Goal: Task Accomplishment & Management: Complete application form

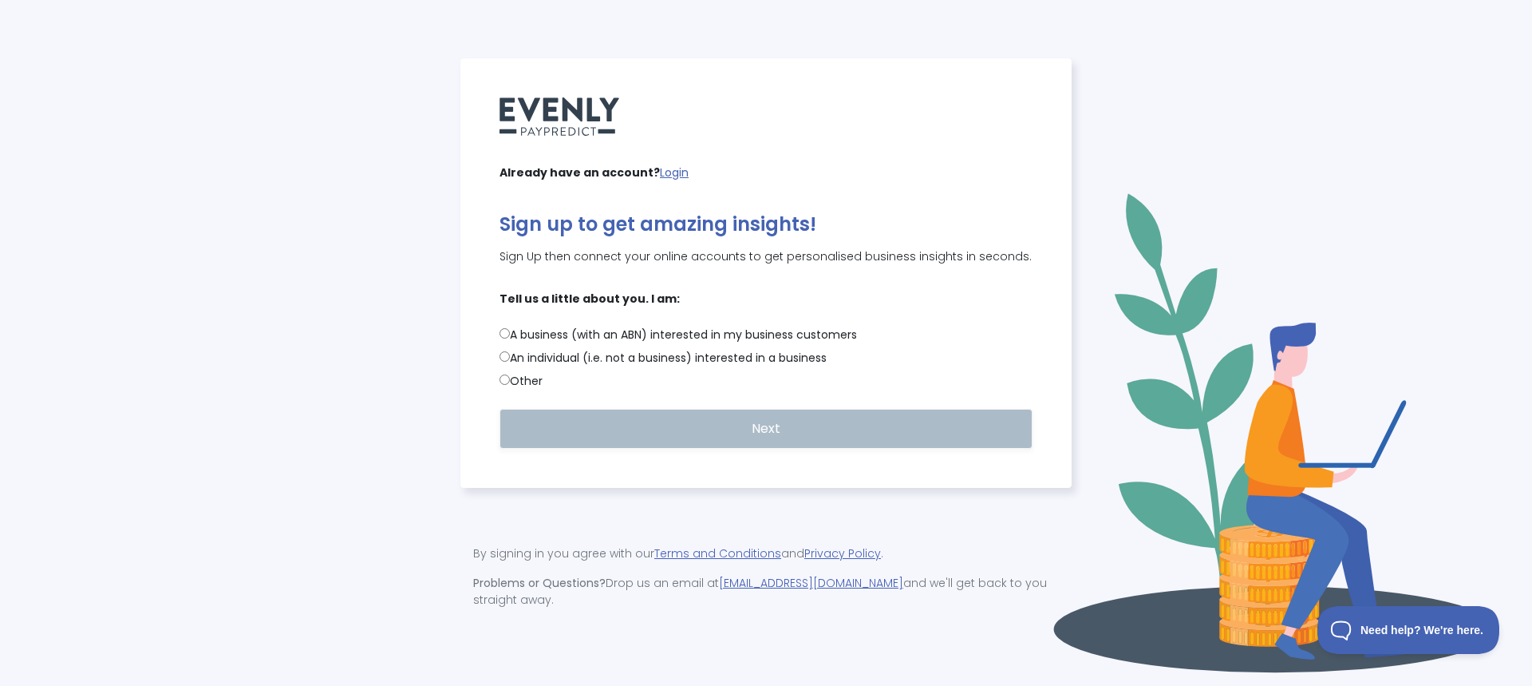
click at [568, 362] on label "An individual (i.e. not a business) interested in a business" at bounding box center [766, 358] width 533 height 17
click at [510, 362] on input "An individual (i.e. not a business) interested in a business" at bounding box center [505, 356] width 10 height 10
radio input "true"
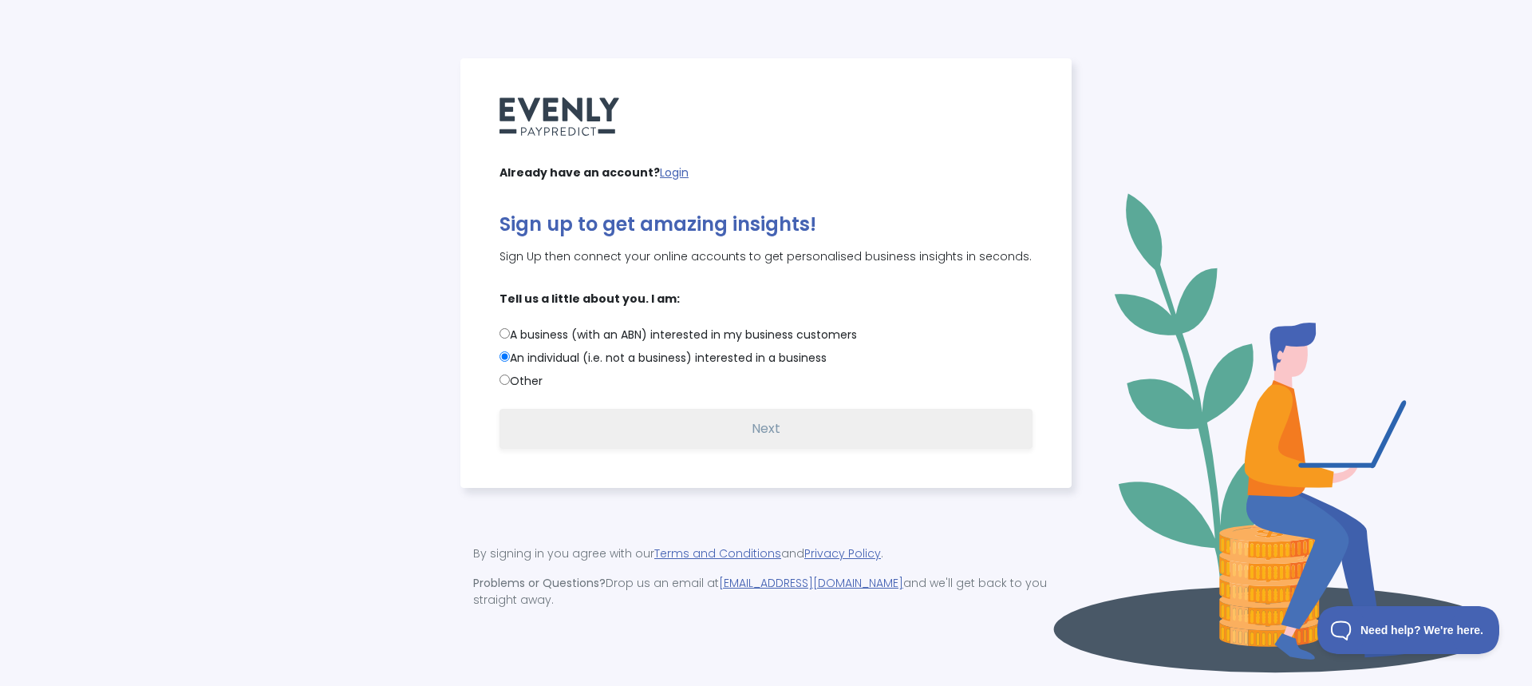
click at [735, 433] on button "Next" at bounding box center [766, 429] width 533 height 40
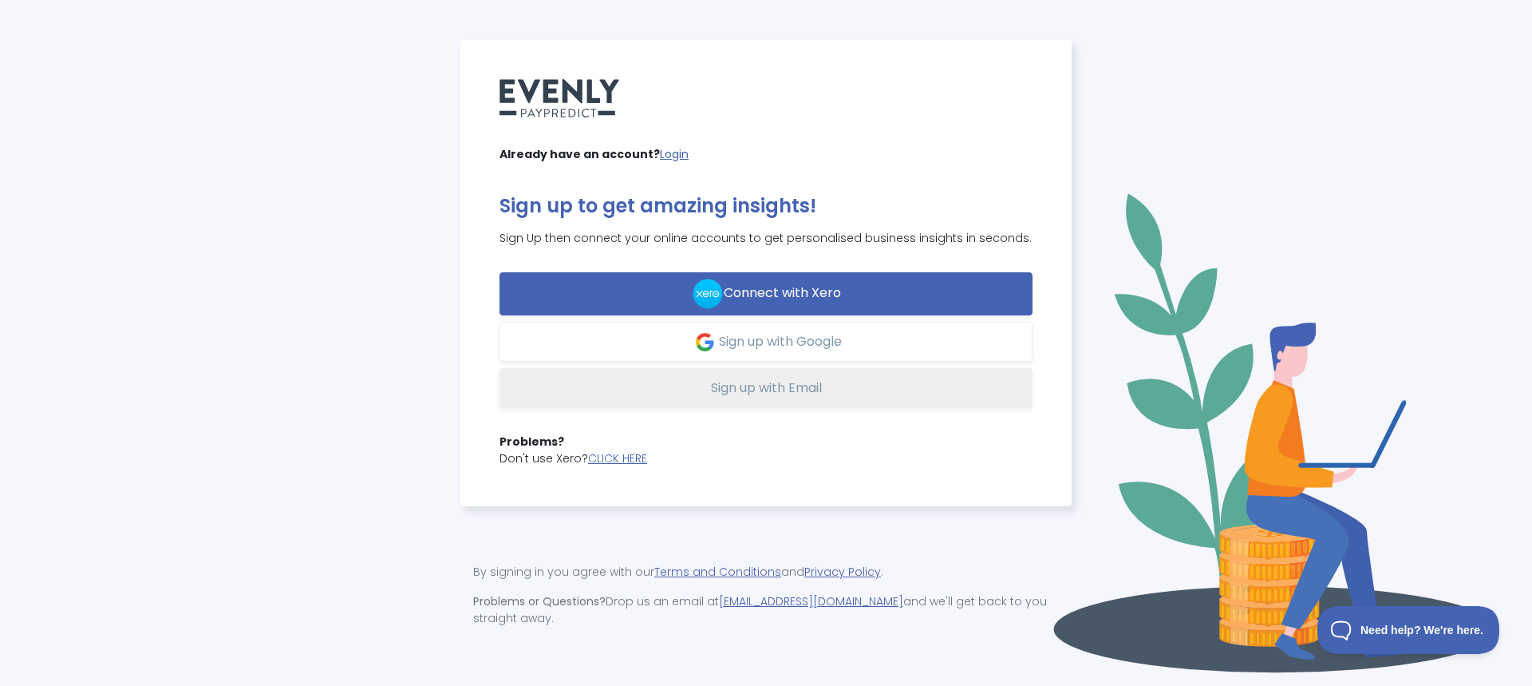
click at [774, 397] on span "Sign up with Email" at bounding box center [766, 387] width 111 height 18
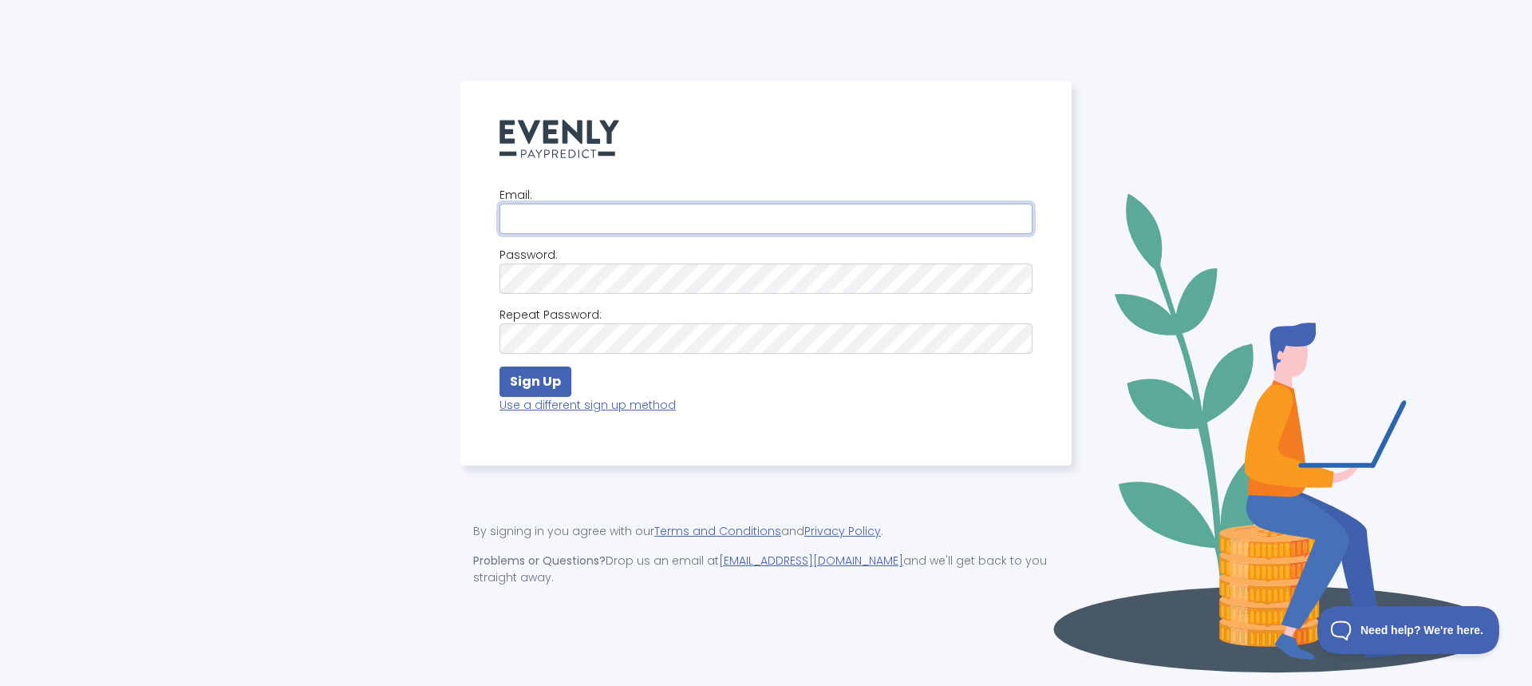
click at [662, 231] on input "email" at bounding box center [766, 218] width 533 height 30
type input "victor.ngoon@gmail.com"
click at [554, 386] on strong "Sign Up" at bounding box center [535, 381] width 51 height 18
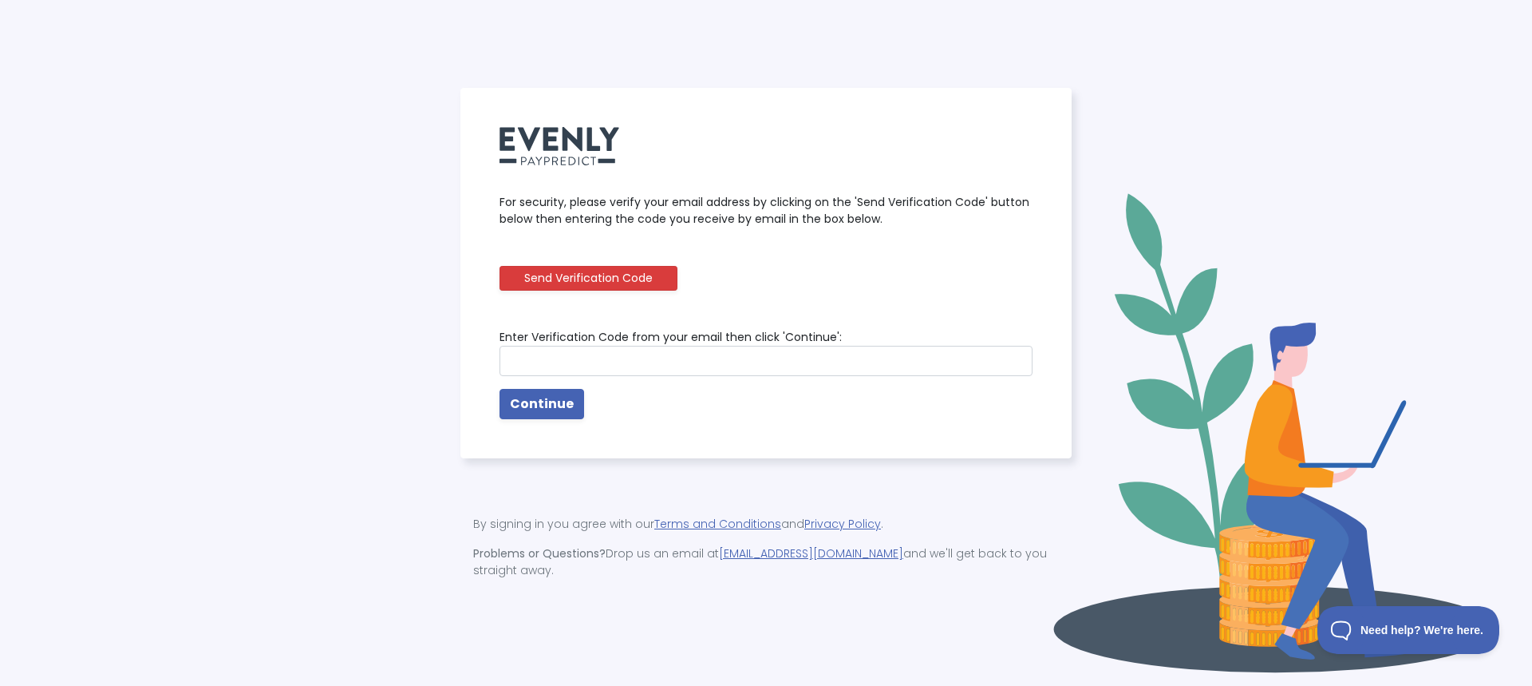
click at [590, 286] on button "Send Verification Code" at bounding box center [589, 278] width 178 height 25
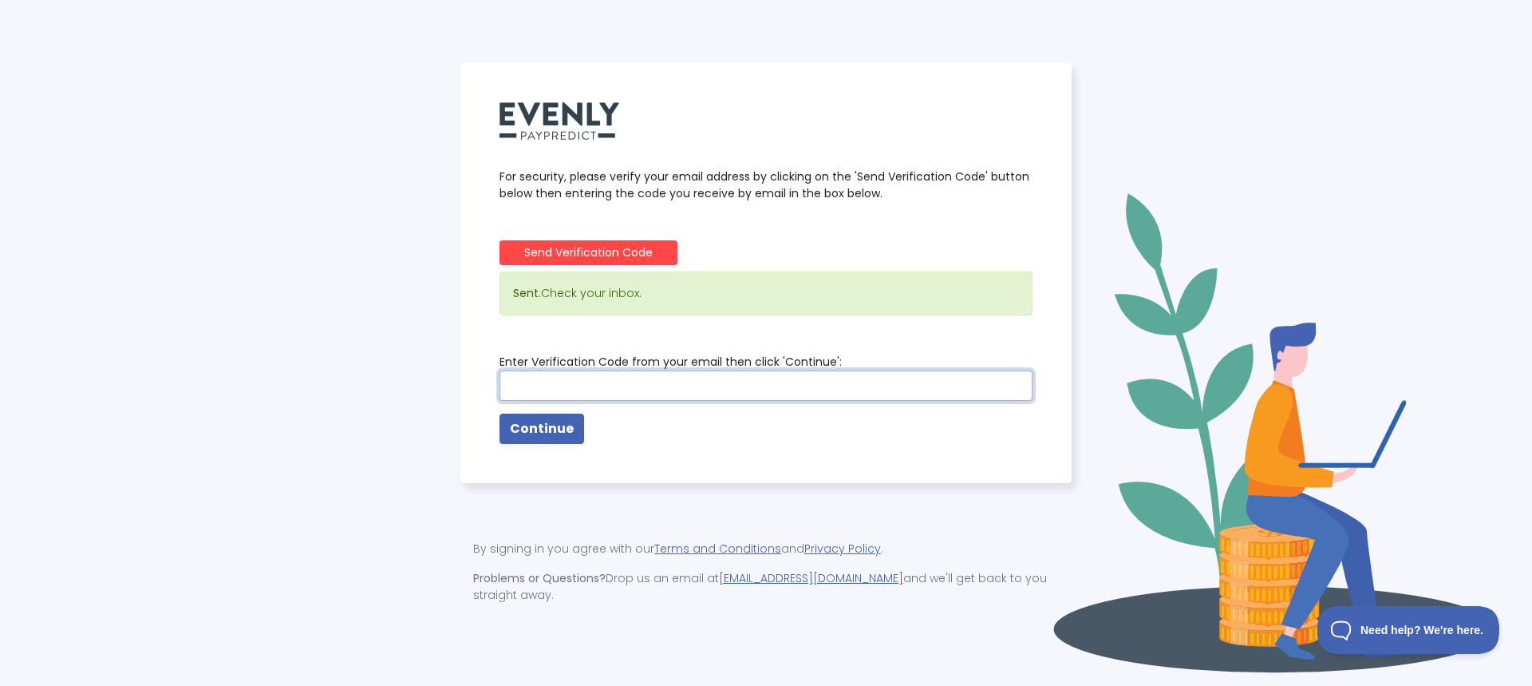
click at [641, 394] on input "text" at bounding box center [766, 385] width 533 height 30
paste input "937911"
type input "937911"
click at [552, 437] on strong "Continue" at bounding box center [542, 428] width 64 height 18
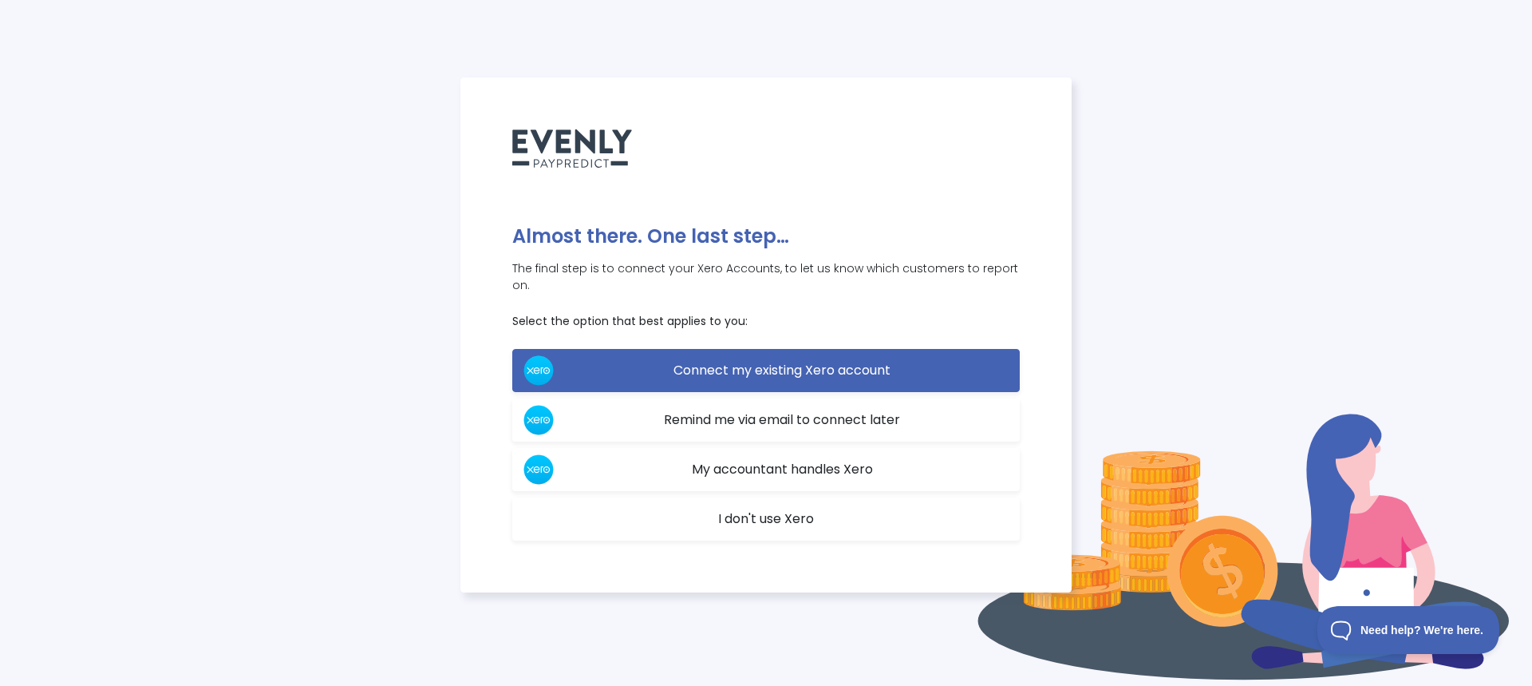
click at [769, 511] on span "I don't use Xero" at bounding box center [766, 518] width 96 height 18
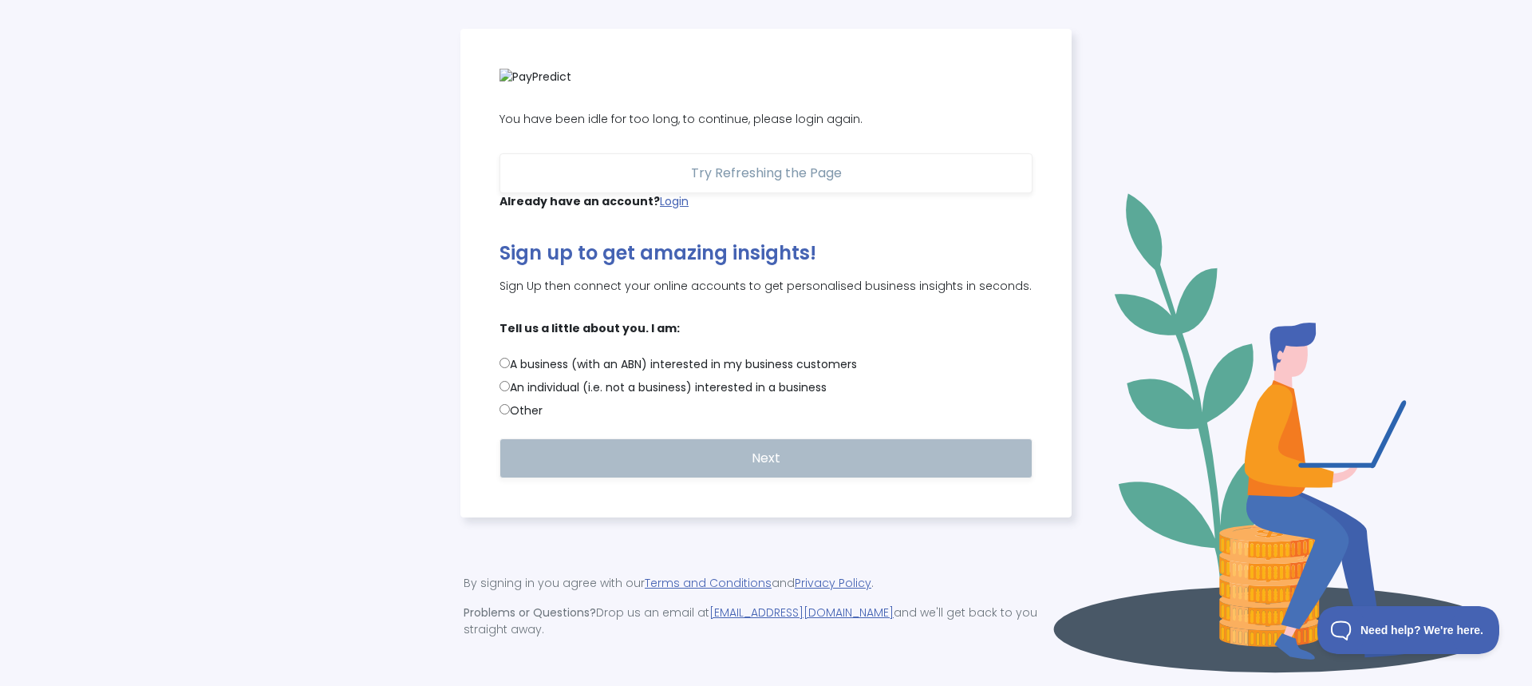
click at [559, 391] on label "An individual (i.e. not a business) interested in a business" at bounding box center [766, 387] width 533 height 17
click at [510, 391] on input "An individual (i.e. not a business) interested in a business" at bounding box center [505, 386] width 10 height 10
radio input "true"
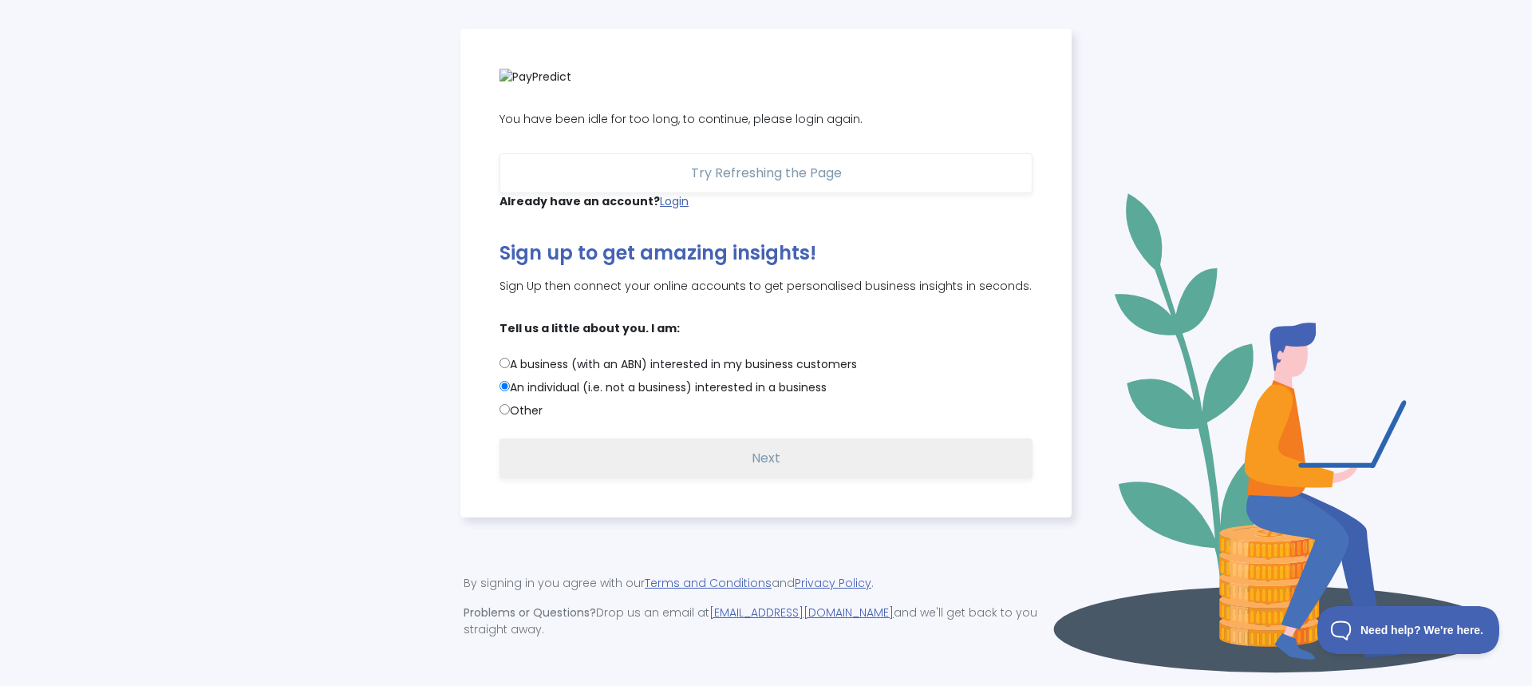
click at [780, 450] on button "Next" at bounding box center [766, 458] width 533 height 40
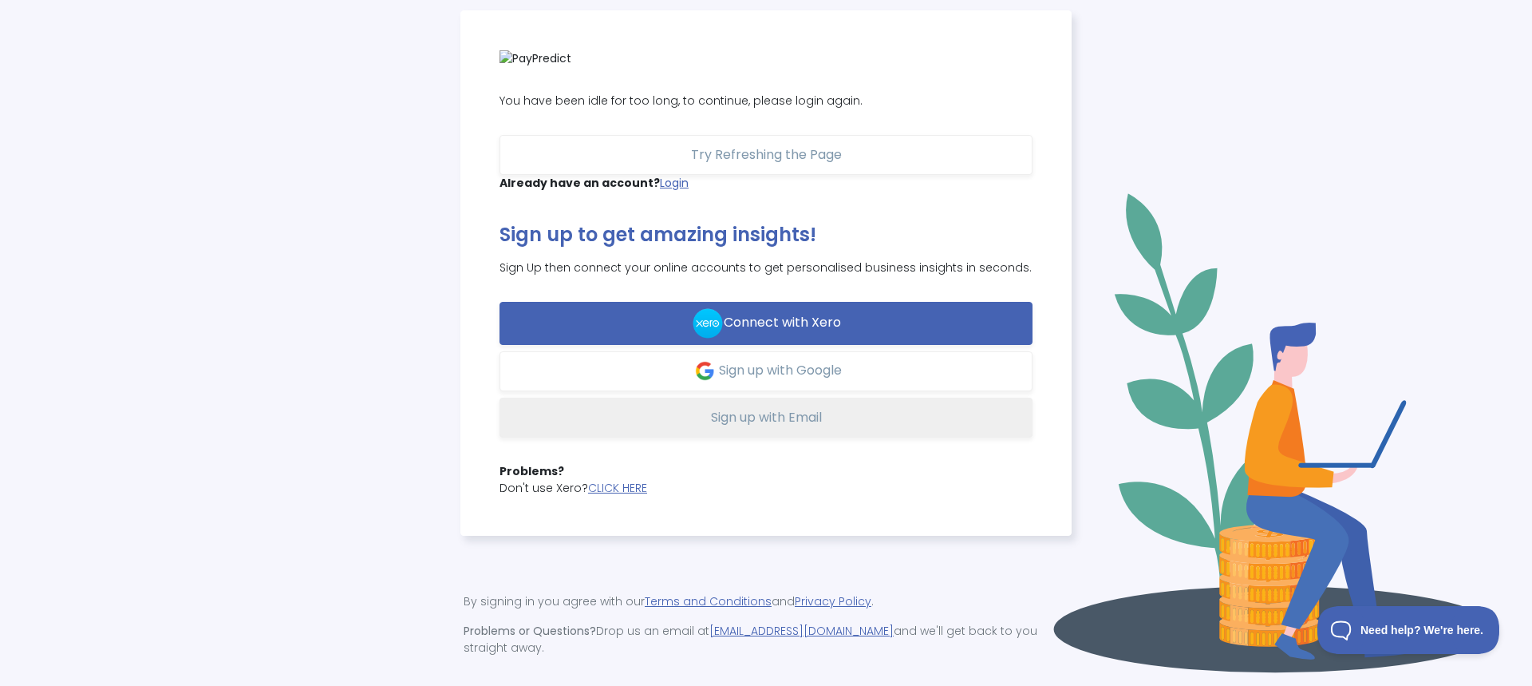
click at [790, 421] on span "Sign up with Email" at bounding box center [766, 417] width 111 height 18
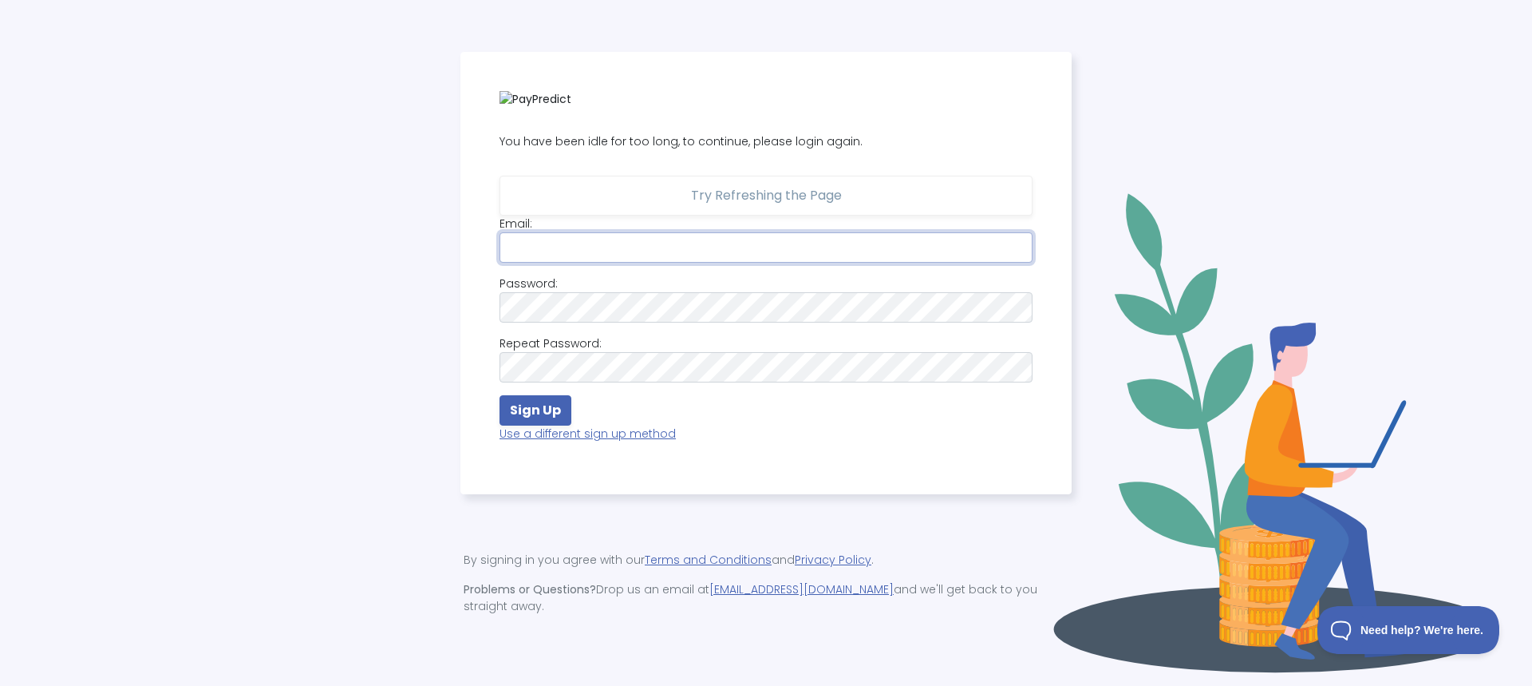
click at [646, 241] on input "email" at bounding box center [766, 247] width 533 height 30
type input "[PERSON_NAME][EMAIL_ADDRESS][PERSON_NAME][DOMAIN_NAME]"
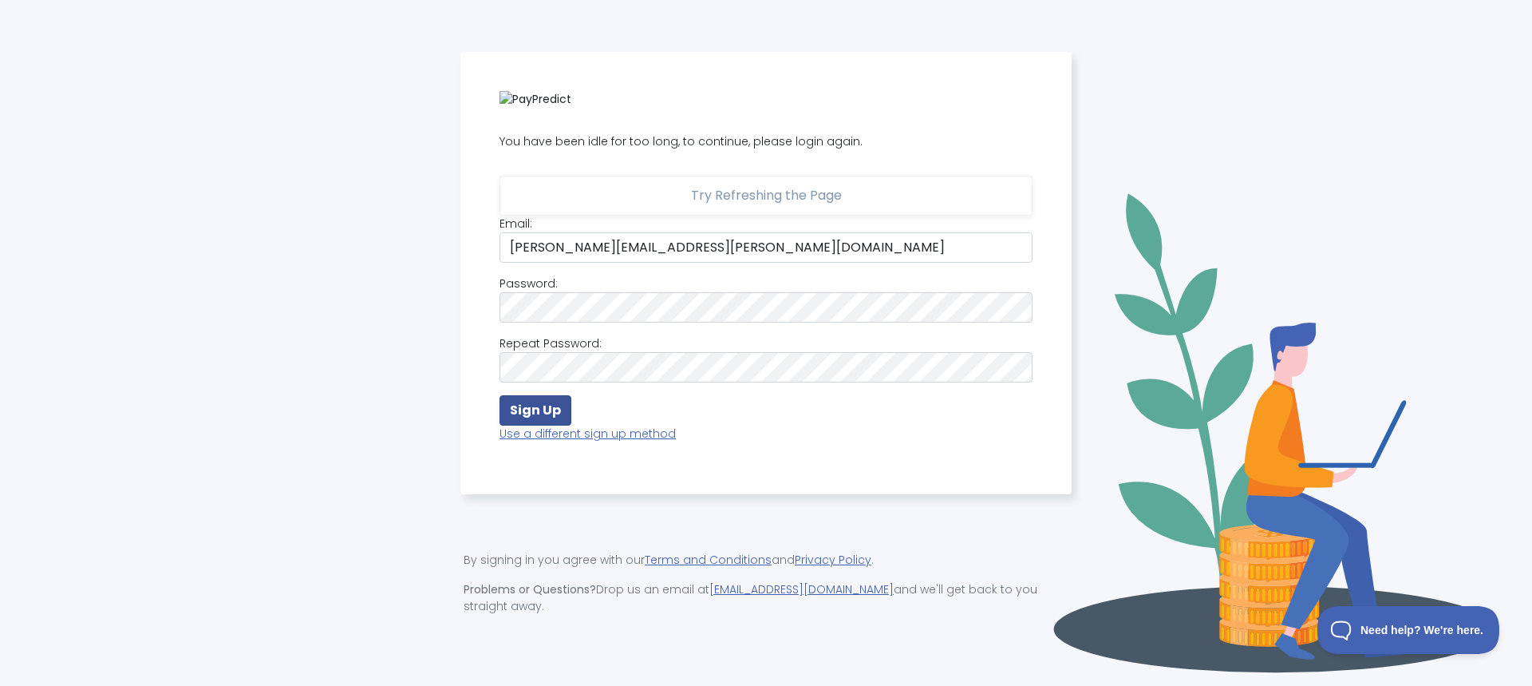
click at [551, 416] on strong "Sign Up" at bounding box center [535, 410] width 51 height 18
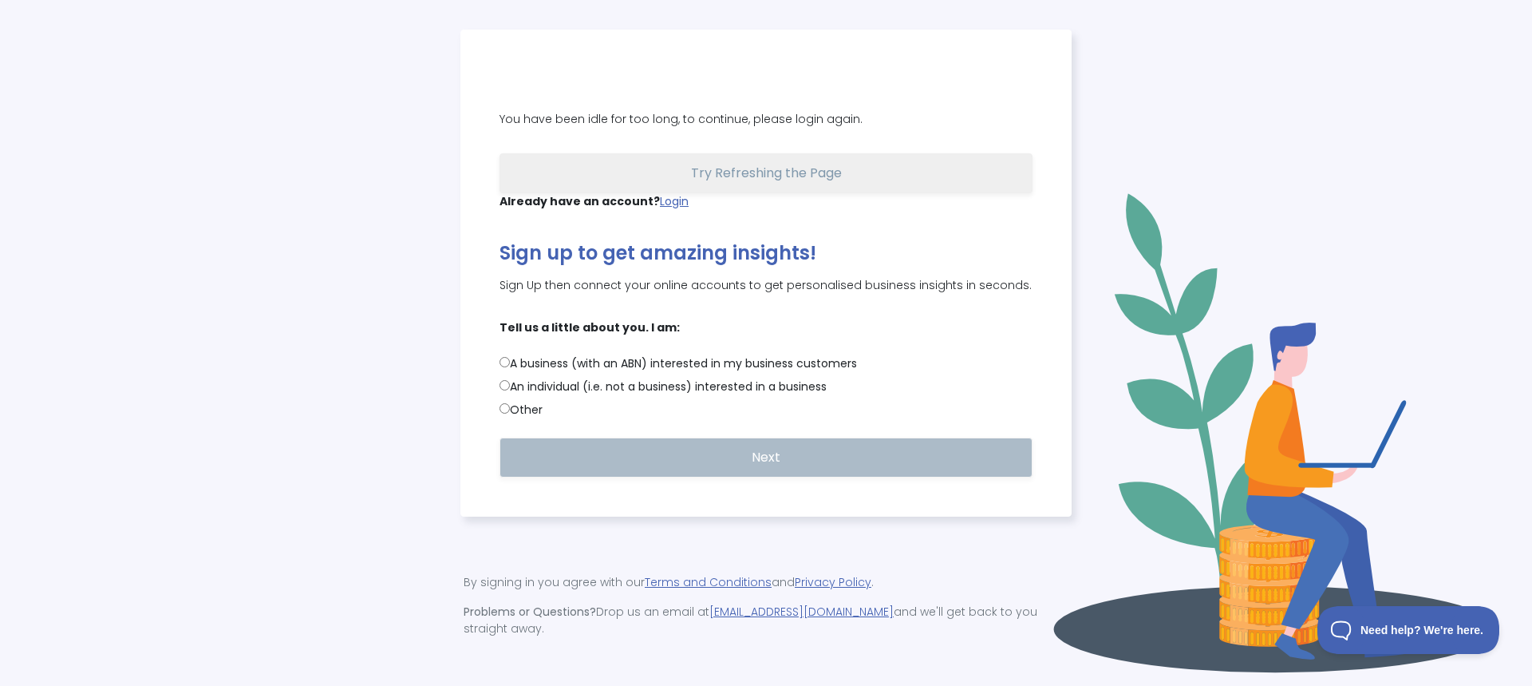
click at [764, 180] on span "Try Refreshing the Page" at bounding box center [766, 173] width 151 height 18
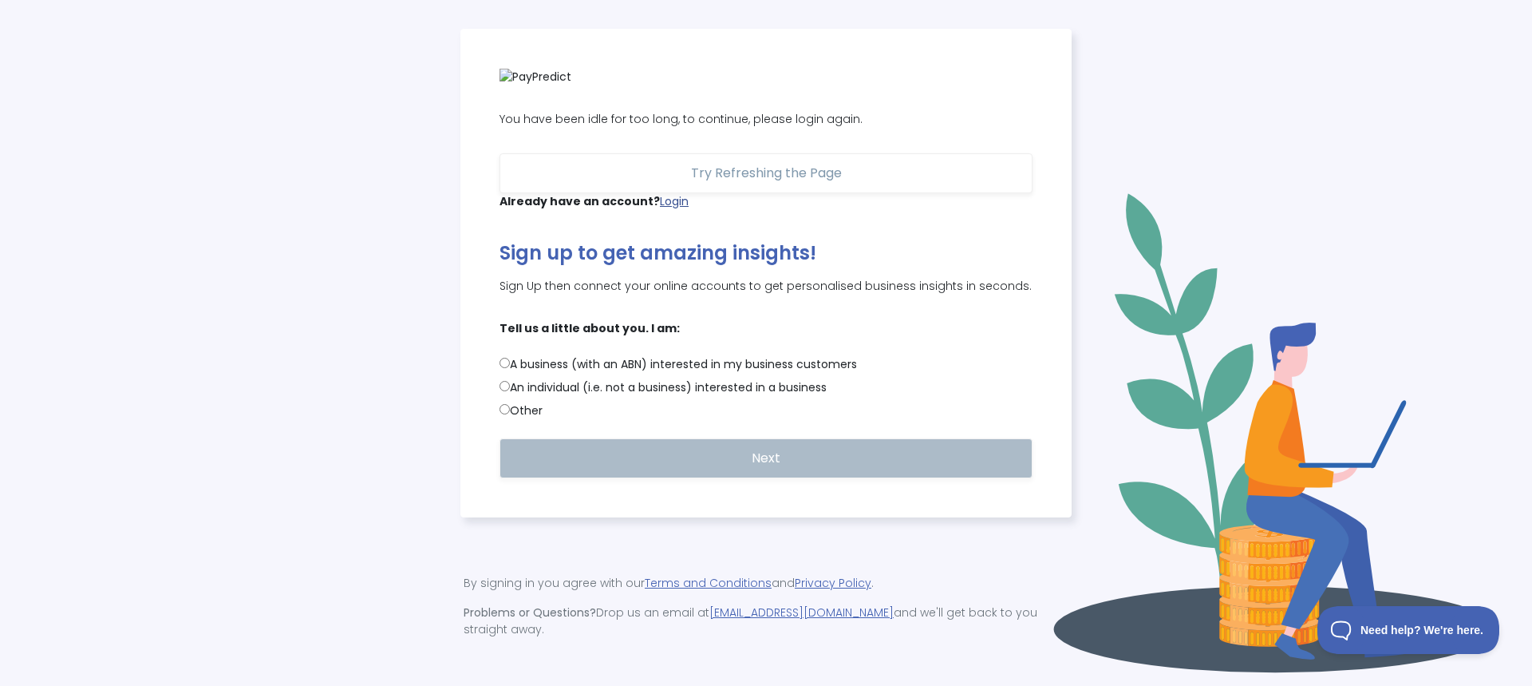
click at [664, 207] on link "Login" at bounding box center [674, 201] width 29 height 16
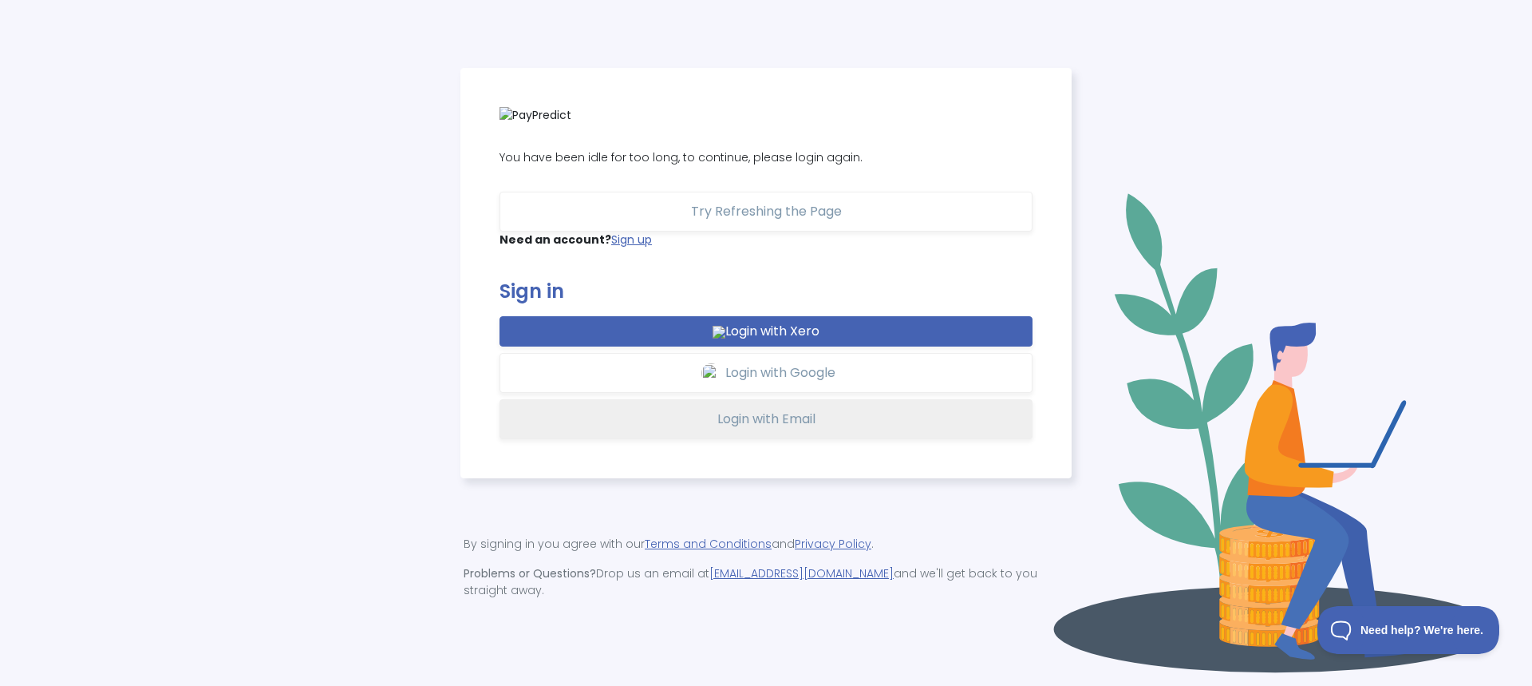
click at [769, 428] on span "Login with Email" at bounding box center [766, 418] width 98 height 18
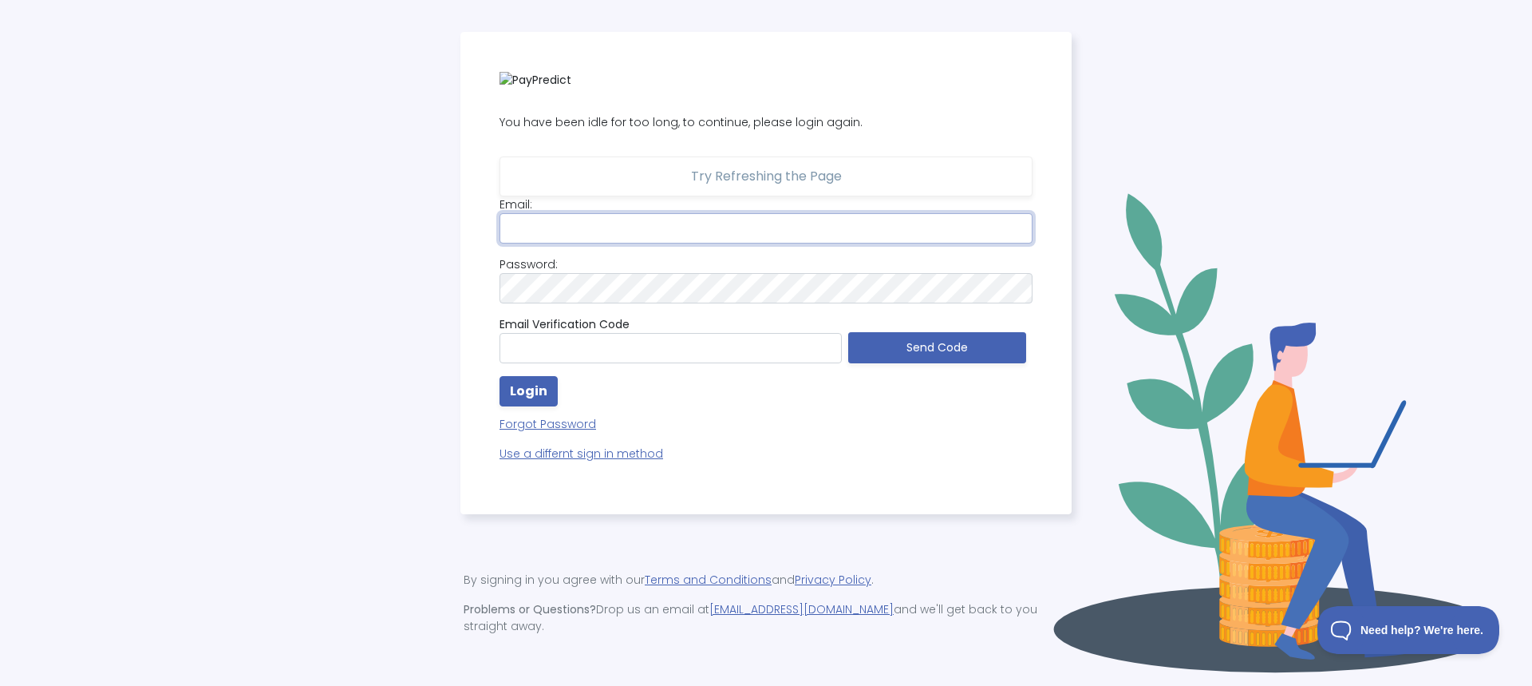
click at [632, 241] on input "email" at bounding box center [766, 228] width 533 height 30
type input "[PERSON_NAME][EMAIL_ADDRESS][PERSON_NAME][DOMAIN_NAME]"
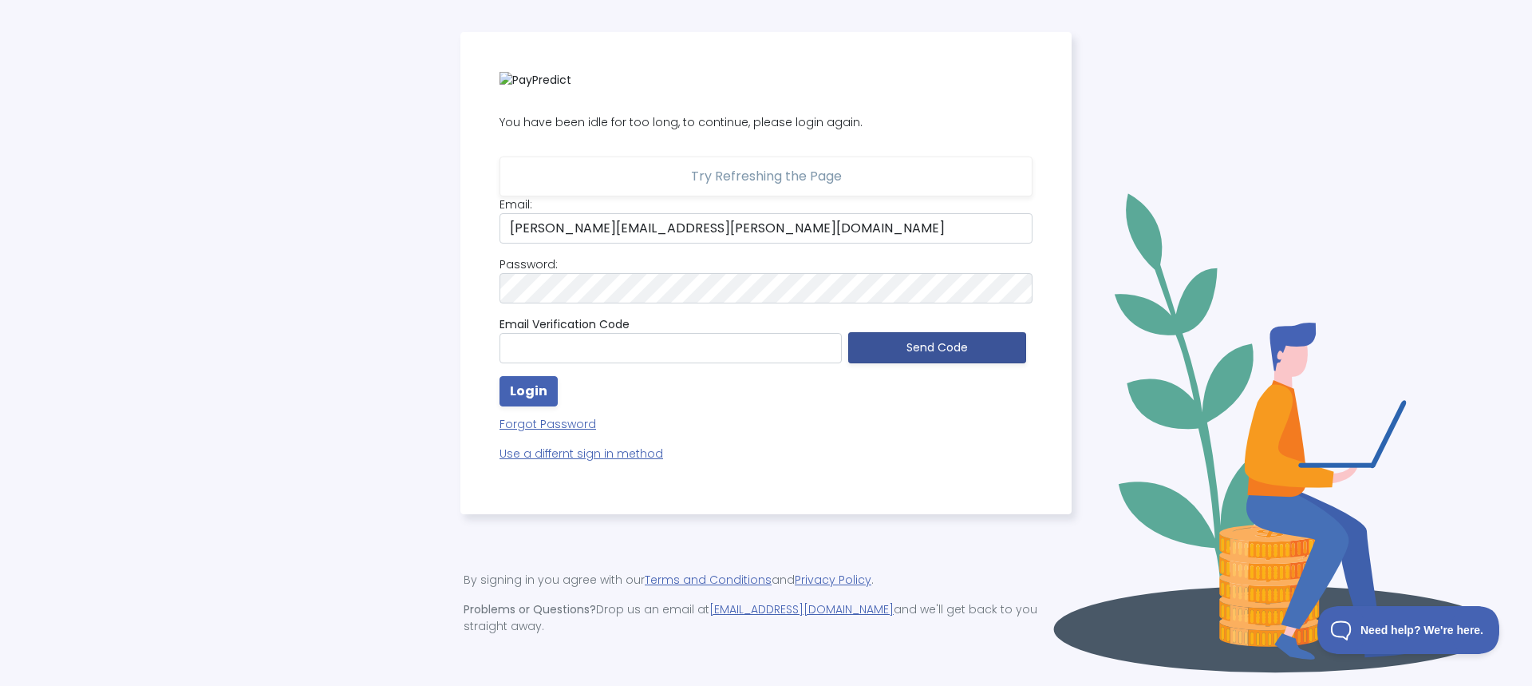
click at [923, 360] on button "Send Code" at bounding box center [937, 347] width 178 height 31
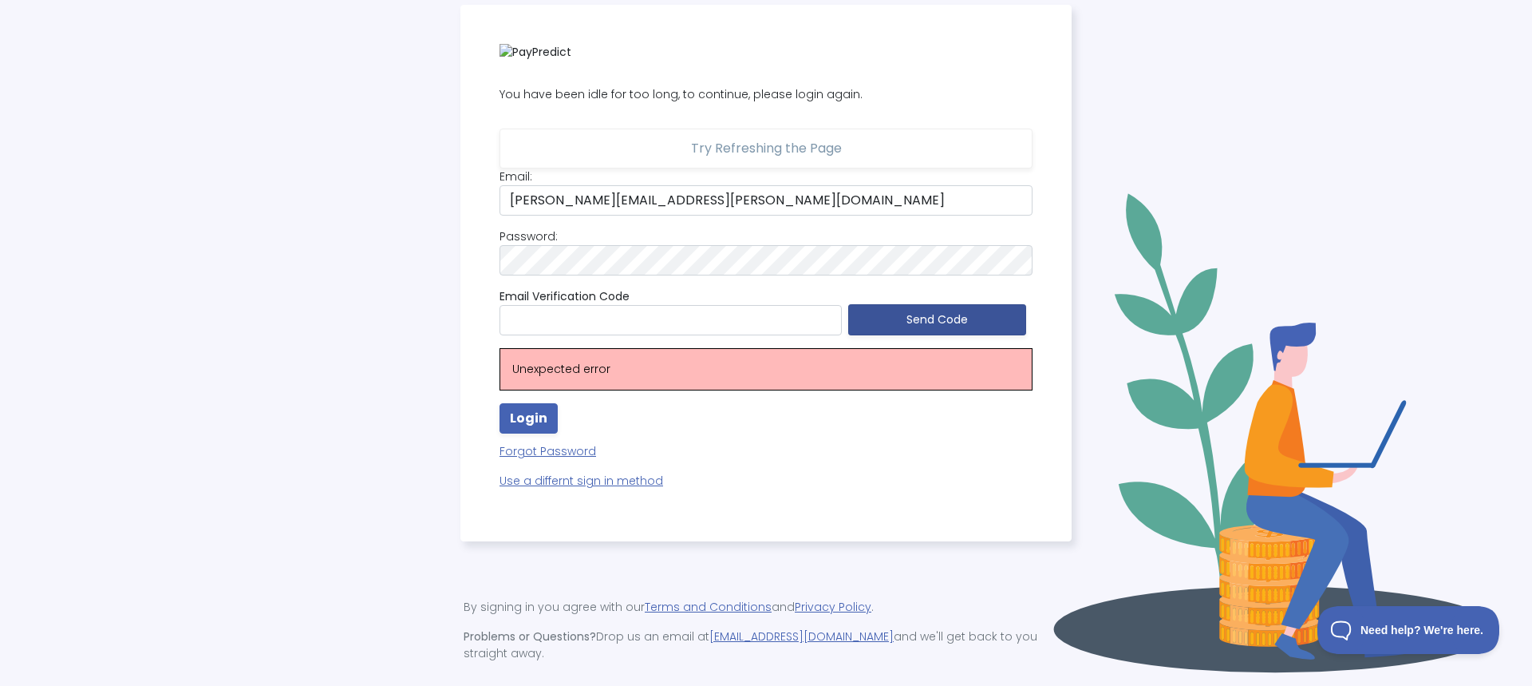
click at [882, 329] on button "Send Code" at bounding box center [937, 319] width 178 height 31
